Goal: Check status

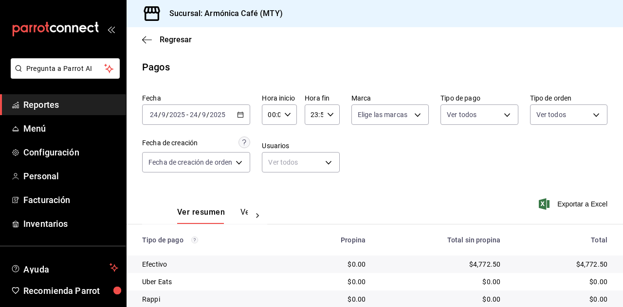
scroll to position [69, 0]
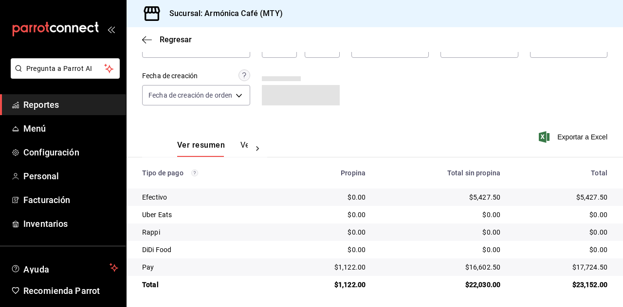
scroll to position [69, 0]
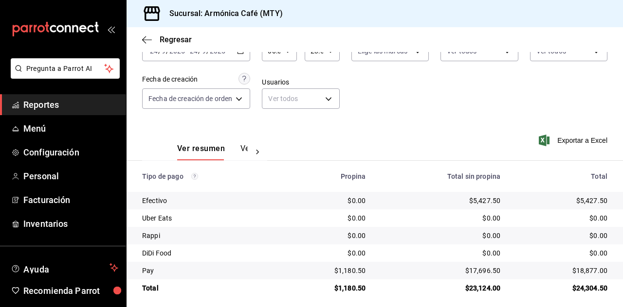
scroll to position [69, 0]
